Goal: Task Accomplishment & Management: Complete application form

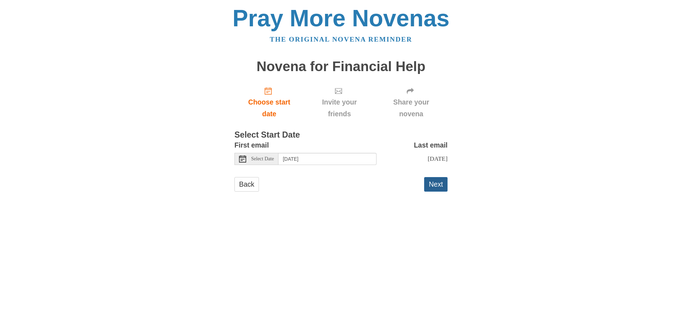
click at [438, 190] on button "Next" at bounding box center [435, 184] width 23 height 15
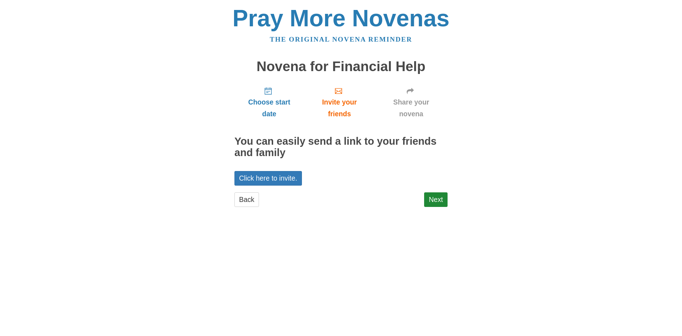
click at [438, 190] on div "Choose start date Invite your friends Share your novena You can easily send a l…" at bounding box center [341, 147] width 213 height 133
click at [438, 193] on link "Next" at bounding box center [435, 199] width 23 height 15
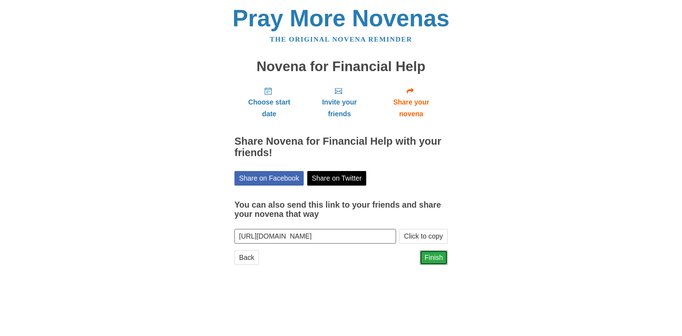
click at [432, 251] on link "Finish" at bounding box center [434, 257] width 28 height 15
